Goal: Navigation & Orientation: Find specific page/section

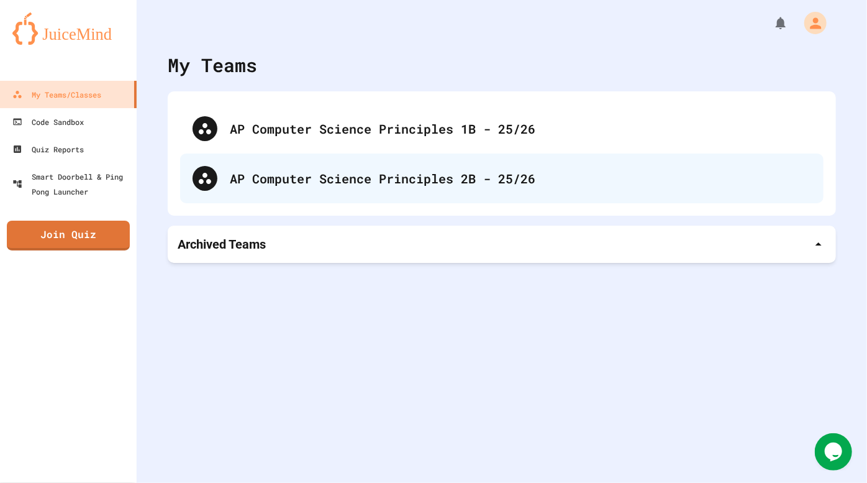
click at [253, 186] on div "AP Computer Science Principles 2B - 25/26" at bounding box center [521, 178] width 582 height 19
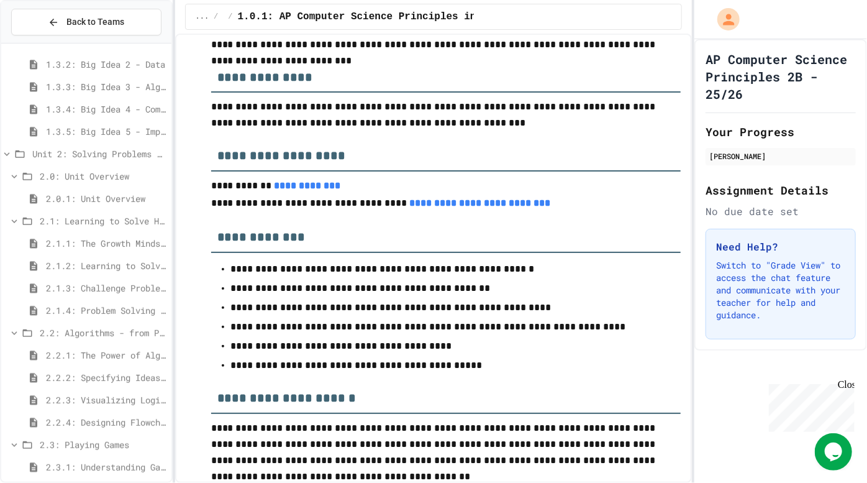
scroll to position [252, 0]
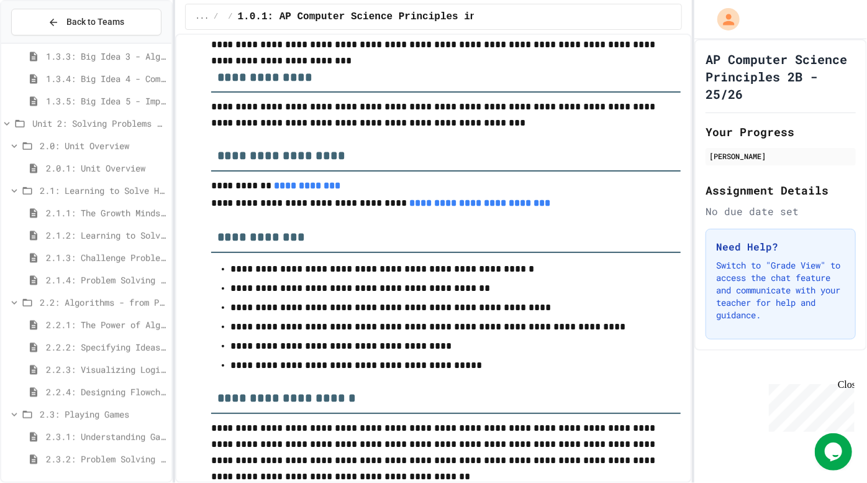
click at [89, 396] on span "2.2.4: Designing Flowcharts" at bounding box center [106, 391] width 121 height 13
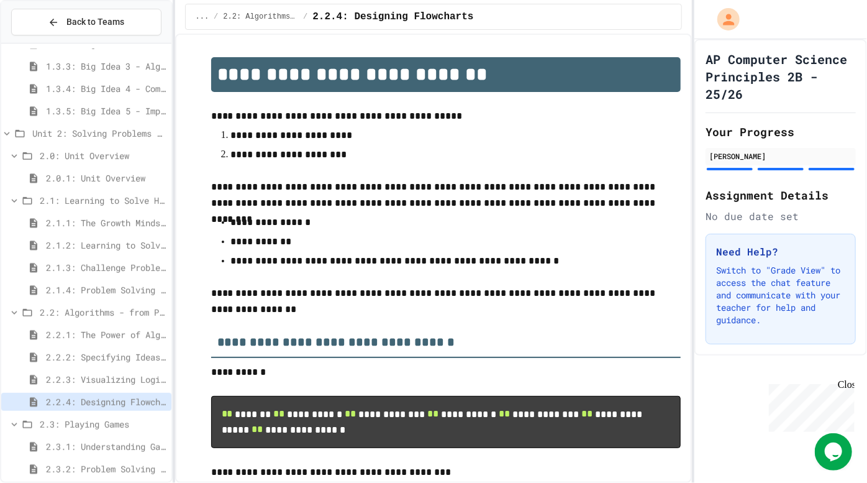
scroll to position [152, 0]
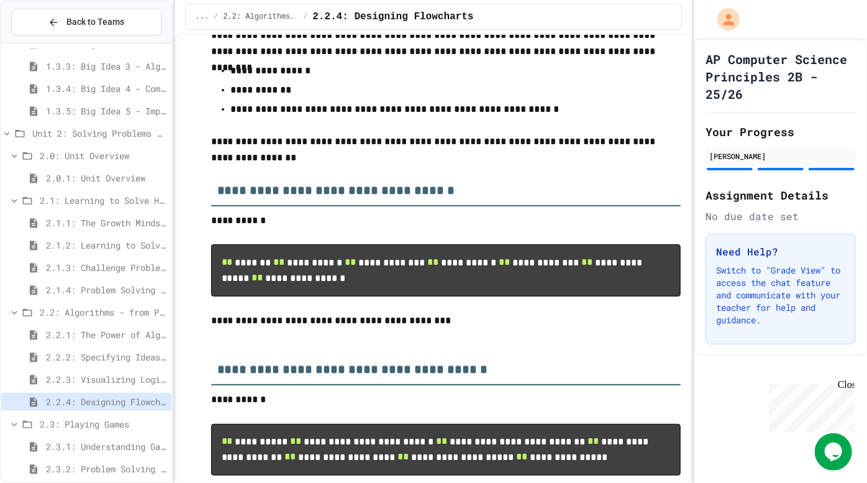
click at [101, 470] on span "2.3.2: Problem Solving Reflection" at bounding box center [106, 468] width 121 height 13
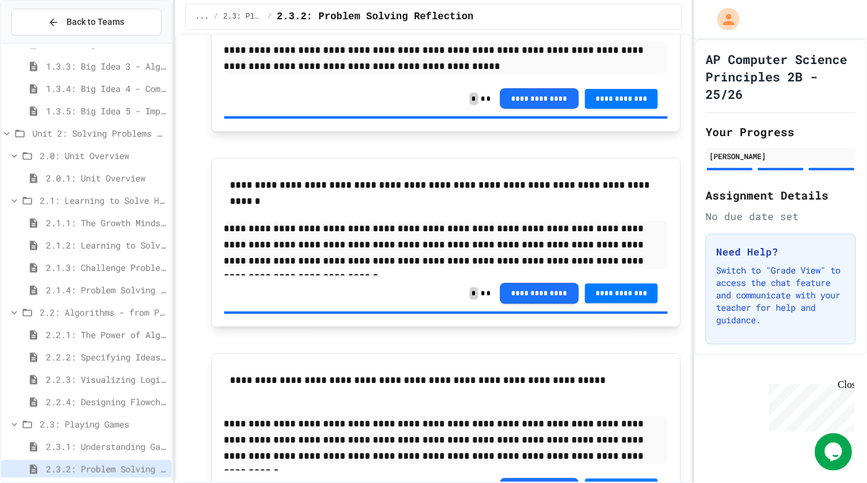
scroll to position [292, 0]
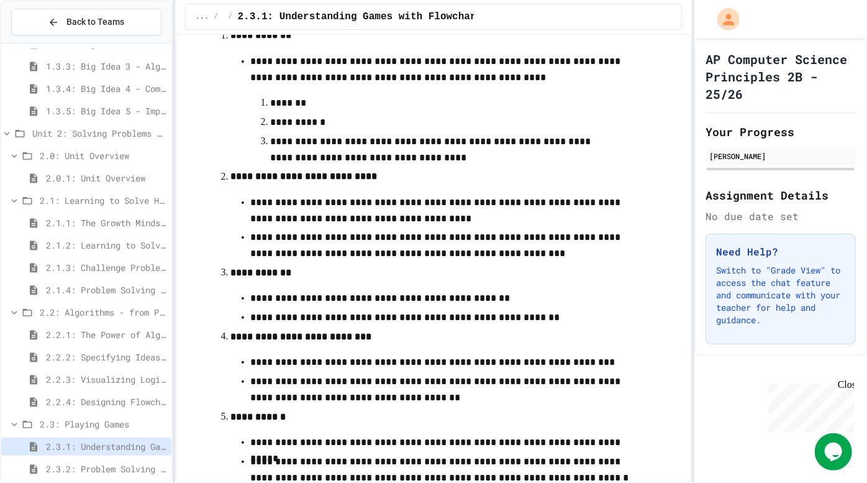
scroll to position [506, 0]
